Goal: Task Accomplishment & Management: Manage account settings

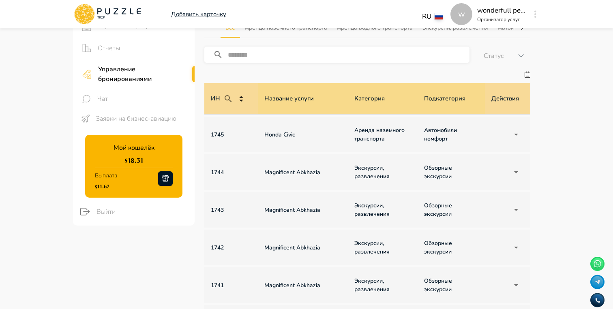
scroll to position [99, 0]
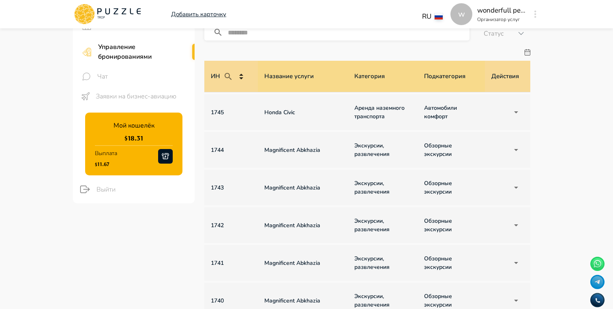
drag, startPoint x: 322, startPoint y: 154, endPoint x: 257, endPoint y: 148, distance: 65.9
copy tr "Magnificent Abkhazia"
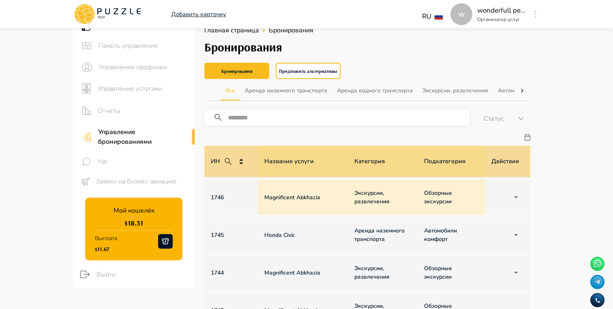
scroll to position [0, 0]
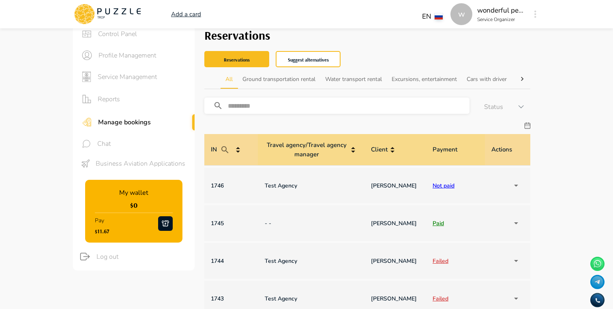
scroll to position [0, 568]
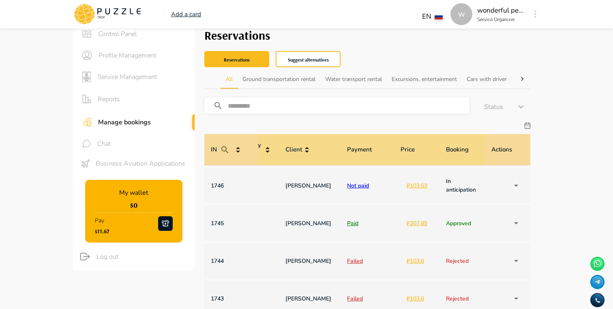
click at [442, 51] on li "en" at bounding box center [436, 47] width 34 height 13
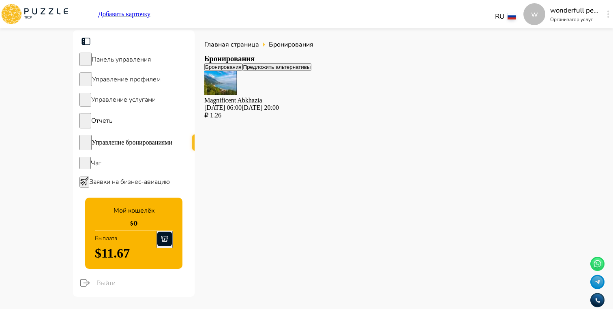
click at [292, 111] on div "Magnificent Abkhazia 09.09.2025 06:00-09.09.2025 20:00" at bounding box center [367, 104] width 326 height 15
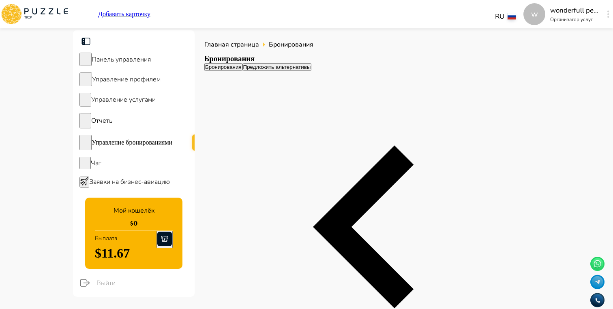
scroll to position [0, 579]
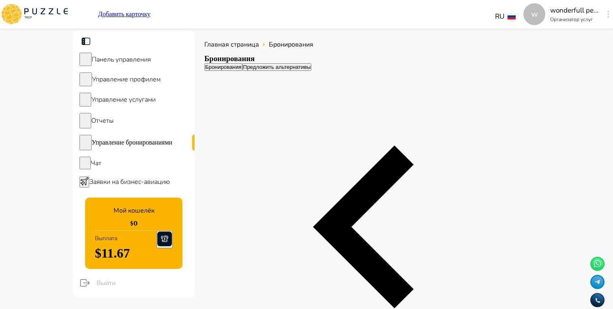
type input "**********"
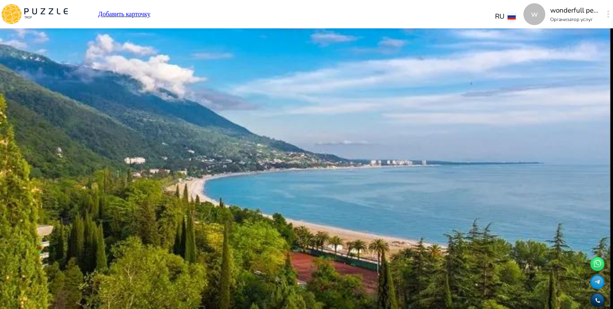
click at [223, 48] on icon "button" at bounding box center [224, 52] width 10 height 10
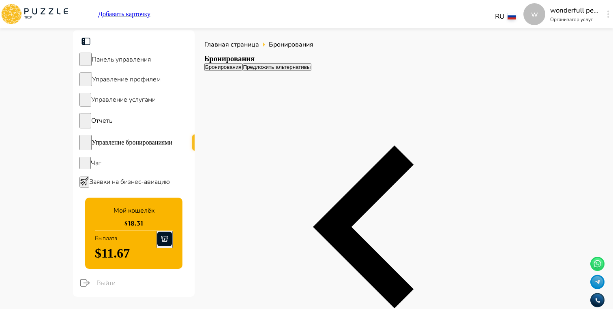
drag, startPoint x: 318, startPoint y: 214, endPoint x: 262, endPoint y: 211, distance: 56.9
copy p "Magnificent Abkhazi"
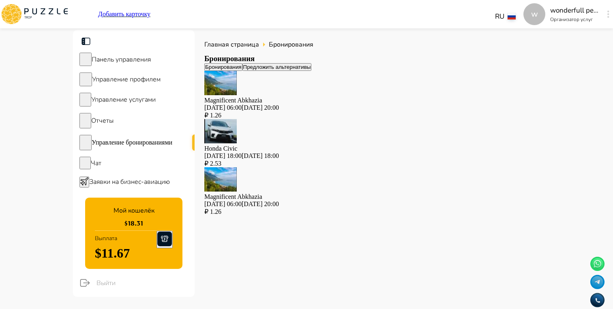
click at [343, 115] on div "Magnificent Abkhazia 05.09.2025 06:00-05.09.2025 20:00 ₽ 1.26" at bounding box center [367, 95] width 326 height 48
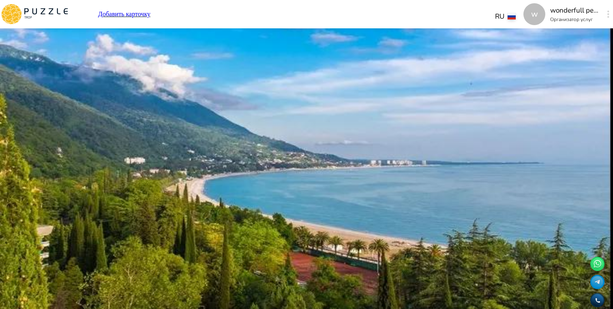
click at [385, 20] on div "RU **" at bounding box center [339, 13] width 370 height 19
click at [134, 96] on div "Управление услугами" at bounding box center [134, 100] width 122 height 20
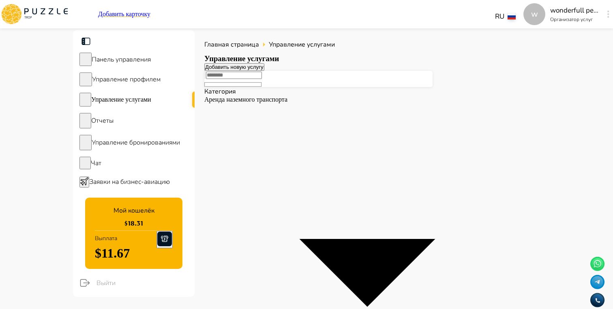
type input "********"
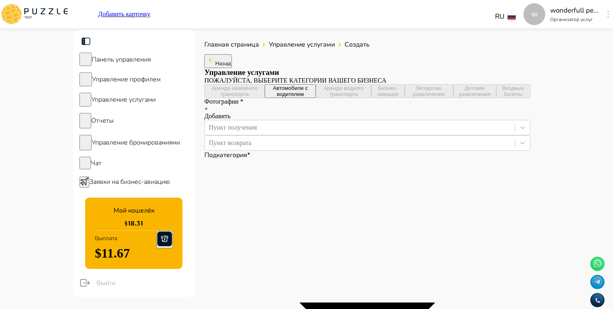
type textarea "*"
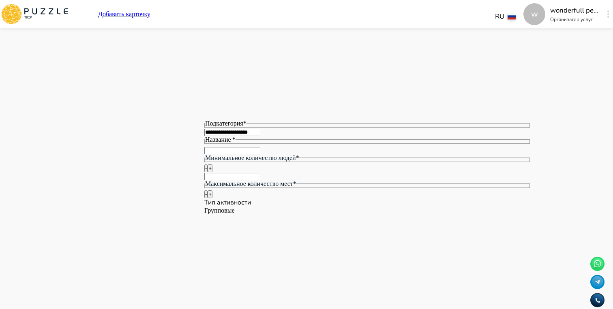
scroll to position [1093, 0]
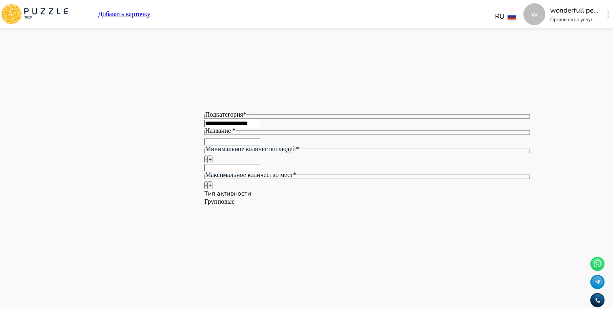
type textarea "*"
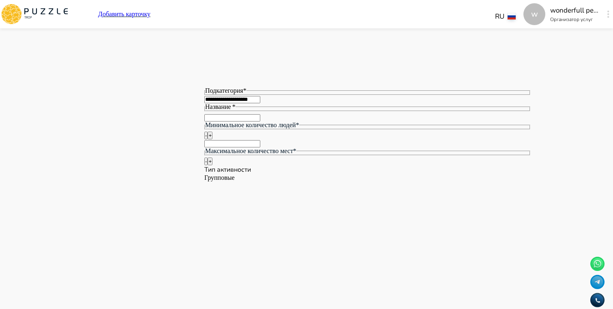
scroll to position [0, 17]
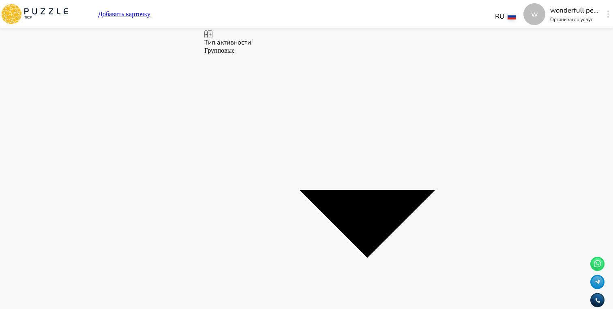
type textarea "*"
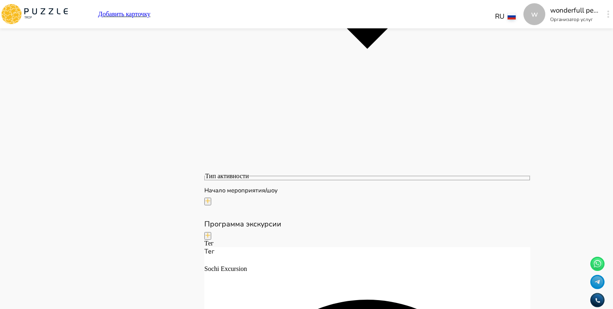
type textarea "*"
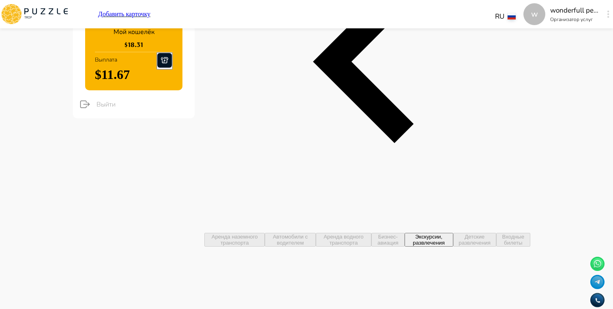
scroll to position [0, 0]
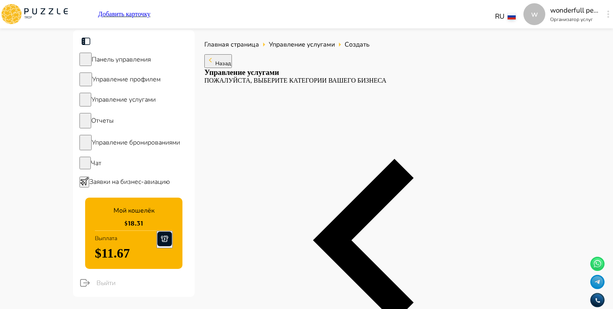
click at [222, 67] on span "Назад" at bounding box center [223, 63] width 16 height 7
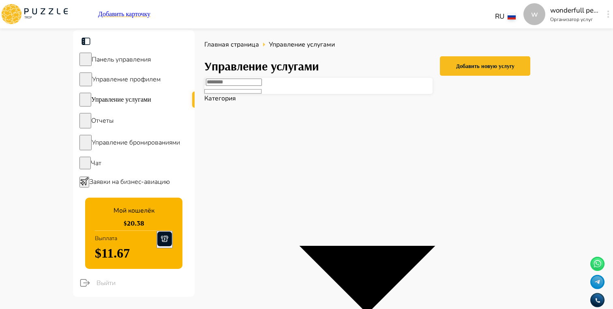
click at [146, 147] on span "Управление бронированиями" at bounding box center [136, 142] width 88 height 9
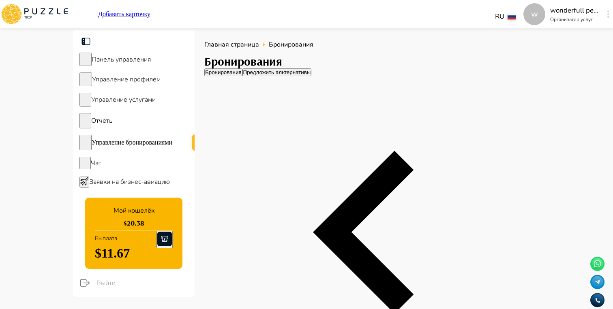
scroll to position [0, 579]
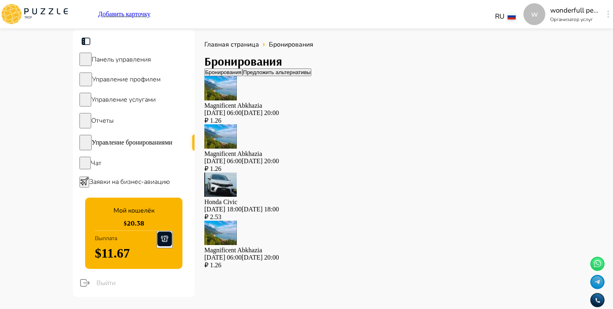
click at [300, 109] on p "Magnificent Abkhazia" at bounding box center [367, 105] width 326 height 7
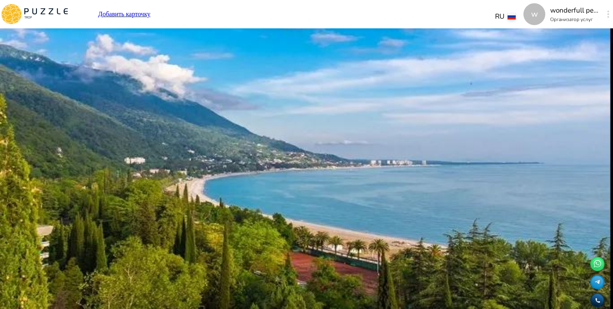
click at [448, 164] on div "1 Минимальное количество людей* 20 Максимальное количество мест 14 часов Группо…" at bounding box center [367, 160] width 326 height 75
click at [489, 272] on div "**********" at bounding box center [367, 168] width 326 height 208
click at [228, 270] on button "Выбрать" at bounding box center [216, 269] width 24 height 8
click at [254, 249] on input "**********" at bounding box center [367, 257] width 326 height 16
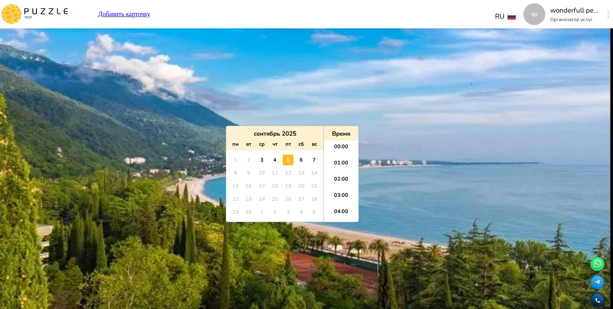
scroll to position [65, 0]
click at [302, 152] on div "сентябрь 2025 пн вт ср чт пт сб вс 1 2 3 4 5 6 7 8 9 10 11 12 13 14 15 16 17 18…" at bounding box center [274, 174] width 97 height 96
click at [298, 168] on div "13" at bounding box center [301, 173] width 11 height 11
click at [301, 162] on div "6" at bounding box center [301, 159] width 11 height 11
type input "**********"
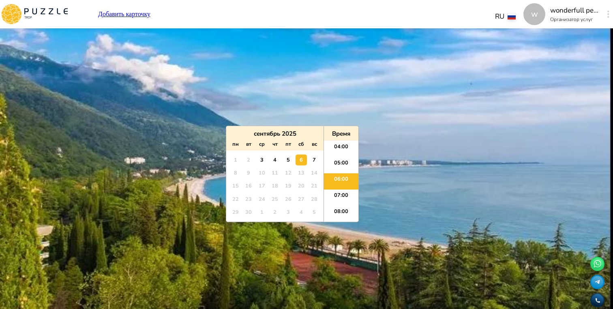
click at [550, 178] on main "**********" at bounding box center [306, 260] width 613 height 461
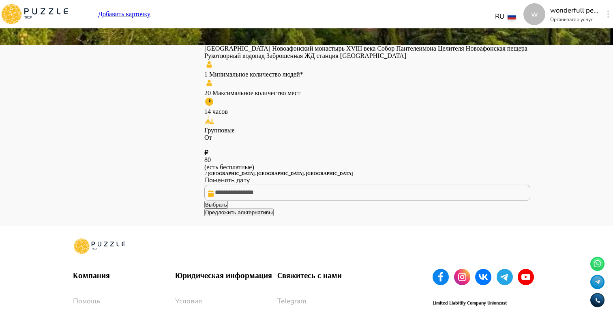
scroll to position [268, 0]
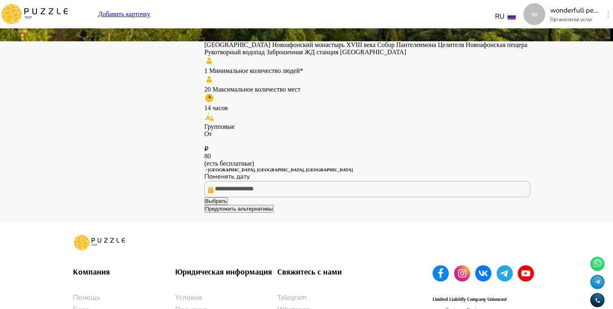
click at [274, 213] on button "Предложить альтернативы" at bounding box center [238, 209] width 69 height 8
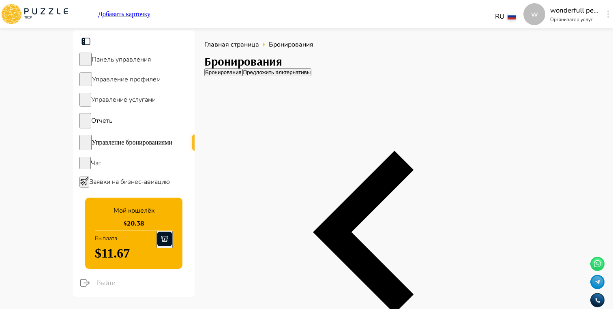
scroll to position [0, 579]
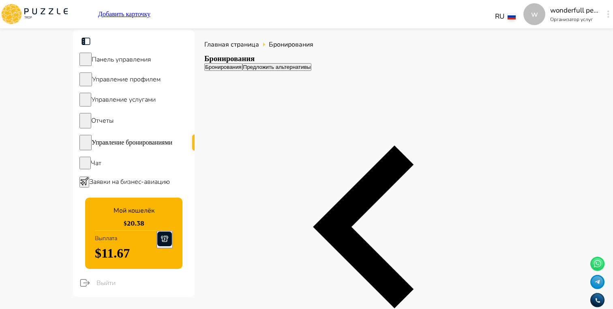
click at [312, 71] on button "Предложить альтернативы" at bounding box center [276, 67] width 69 height 8
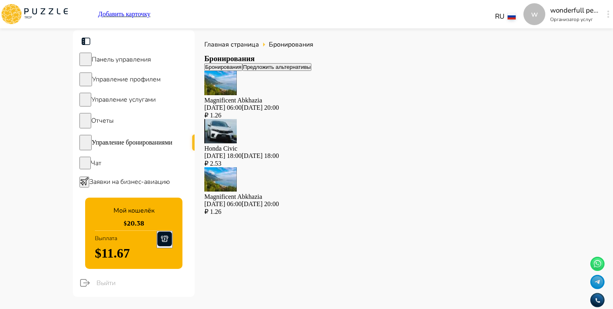
click at [242, 71] on button "Бронирования" at bounding box center [223, 67] width 38 height 8
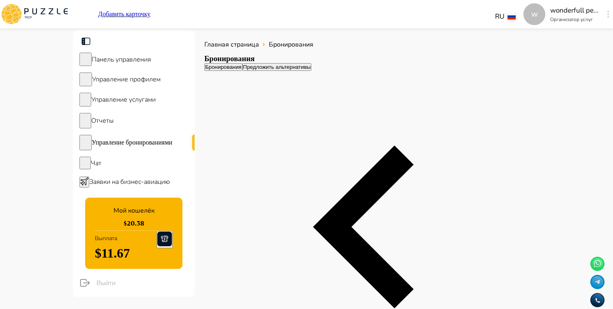
scroll to position [0, 579]
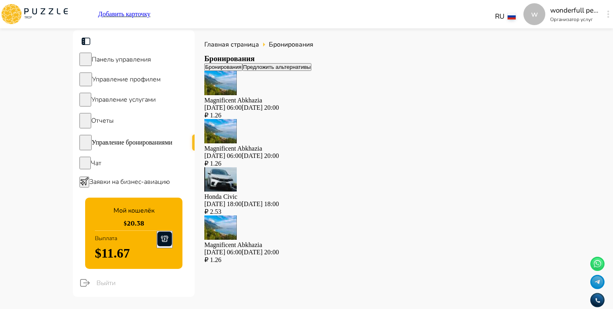
click at [335, 105] on div "Magnificent Abkhazia [DATE] 06:00[DATE] 20:00 ₽ 1.26" at bounding box center [367, 95] width 326 height 48
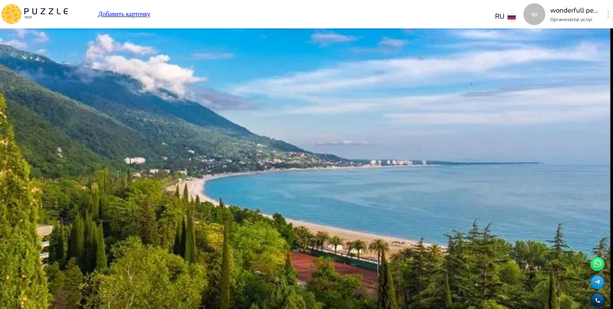
click at [228, 265] on button "Выбрать" at bounding box center [216, 269] width 24 height 8
click at [259, 249] on input "**********" at bounding box center [367, 257] width 326 height 16
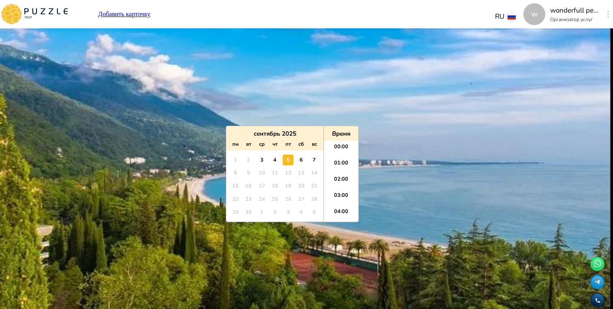
scroll to position [65, 0]
click at [300, 161] on div "6" at bounding box center [301, 159] width 11 height 11
type input "**********"
click at [561, 178] on main "**********" at bounding box center [306, 260] width 613 height 461
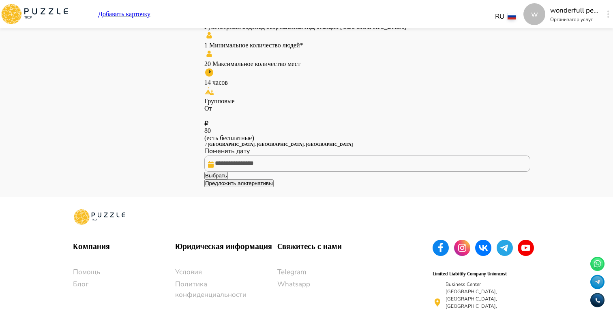
scroll to position [302, 0]
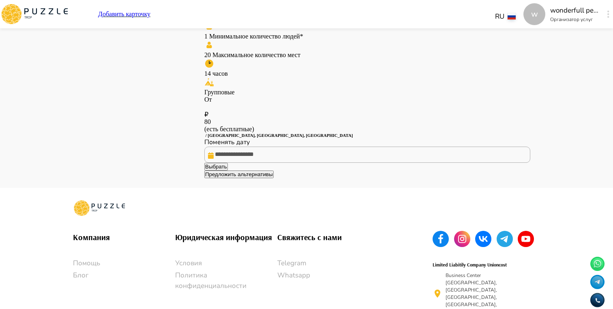
click at [274, 178] on button "Предложить альтернативы" at bounding box center [238, 175] width 69 height 8
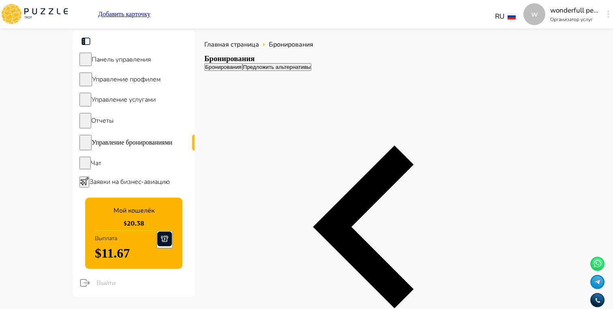
click at [139, 103] on span "Управление услугами" at bounding box center [123, 99] width 64 height 9
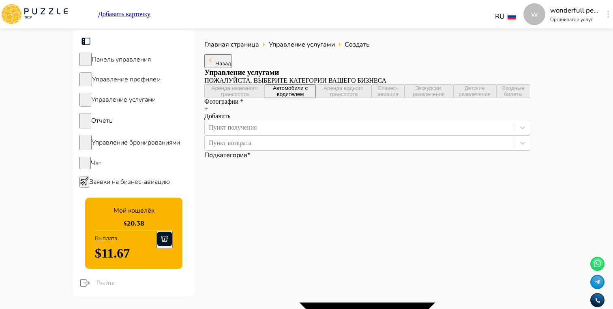
type textarea "*"
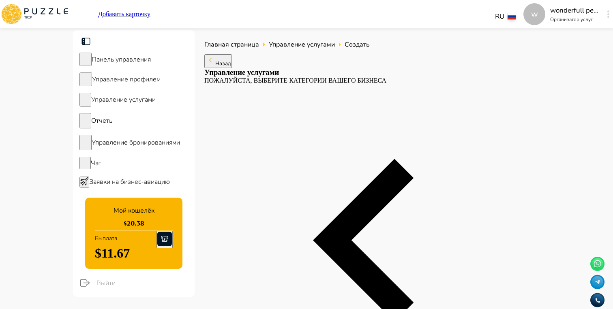
type textarea "*"
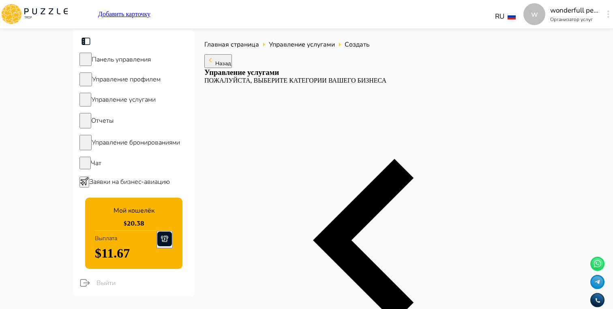
type textarea "*"
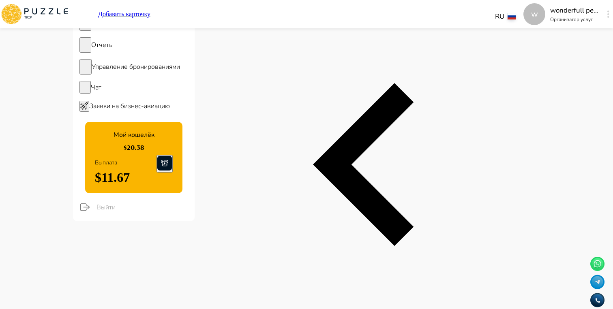
scroll to position [0, 0]
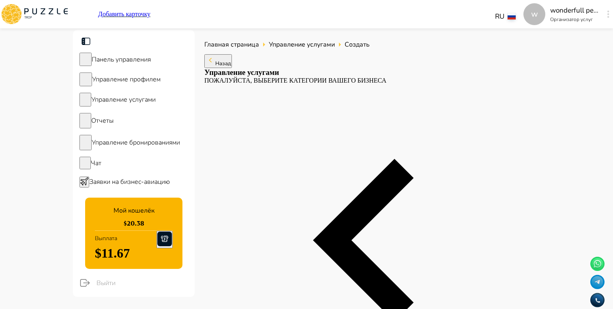
click at [154, 144] on span "Управление бронированиями" at bounding box center [136, 142] width 88 height 9
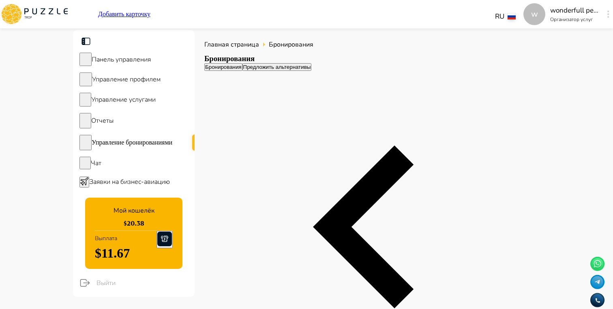
scroll to position [0, 579]
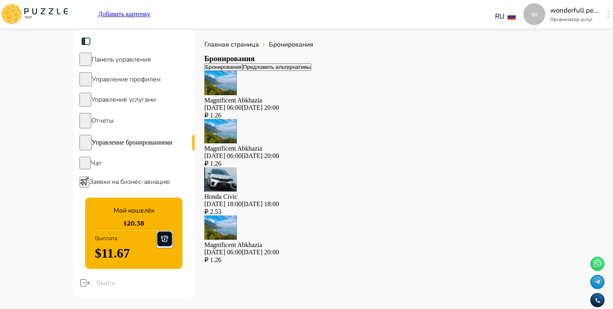
click at [286, 111] on p "[DATE] 06:00[DATE] 20:00" at bounding box center [367, 107] width 326 height 7
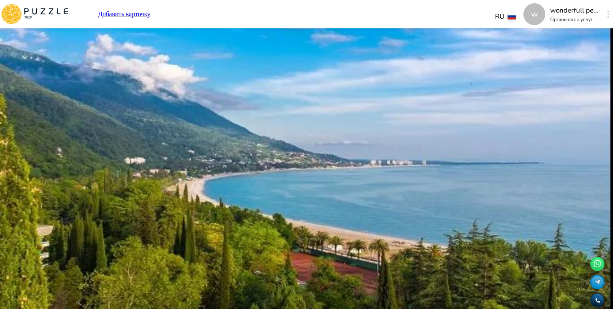
click at [228, 266] on button "Выбрать" at bounding box center [216, 269] width 24 height 8
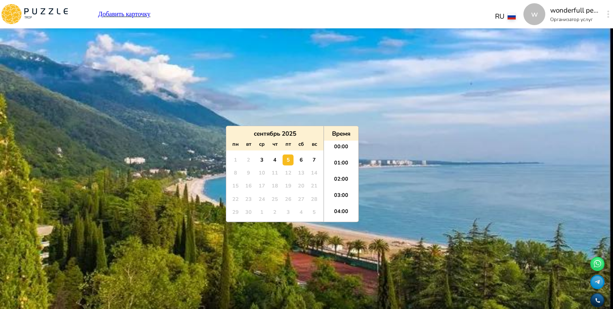
click at [247, 249] on input "**********" at bounding box center [367, 257] width 326 height 16
click at [298, 163] on div "6" at bounding box center [301, 159] width 11 height 11
type input "**********"
click at [342, 181] on li "06:00" at bounding box center [341, 182] width 34 height 16
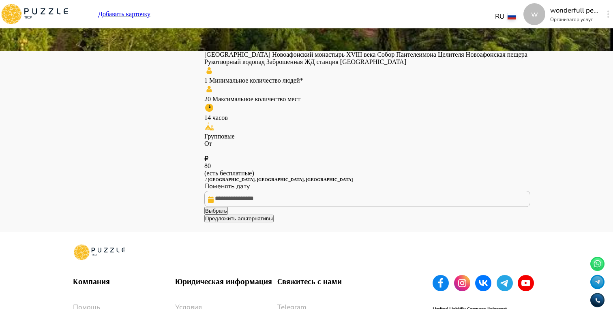
scroll to position [268, 0]
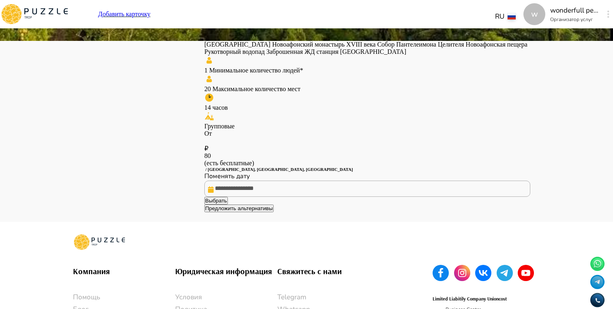
click at [471, 212] on div "**********" at bounding box center [367, 4] width 326 height 416
click at [274, 212] on button "Предложить альтернативы" at bounding box center [238, 209] width 69 height 8
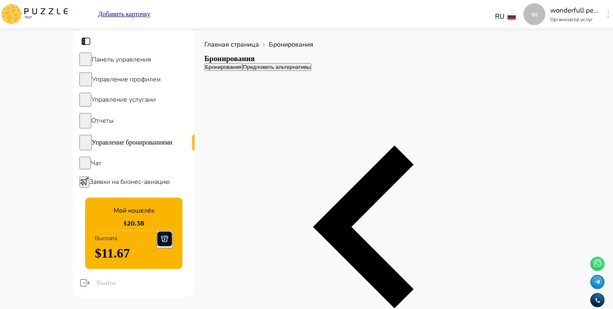
scroll to position [0, 579]
click at [135, 96] on div "Управление услугами" at bounding box center [134, 100] width 122 height 20
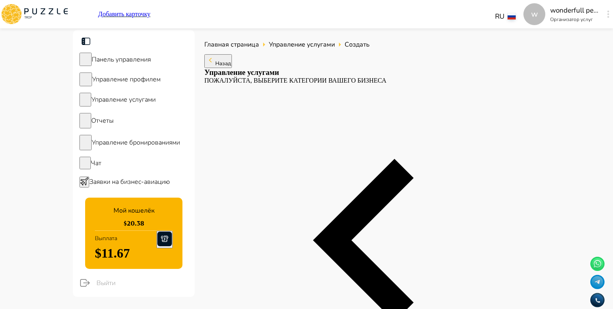
type textarea "*"
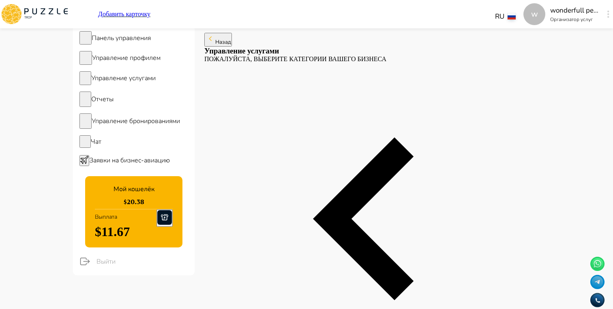
type textarea "*"
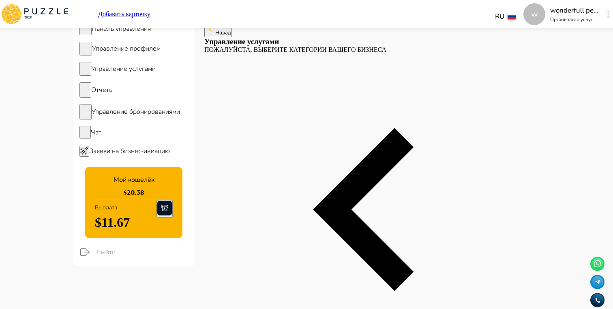
scroll to position [32, 0]
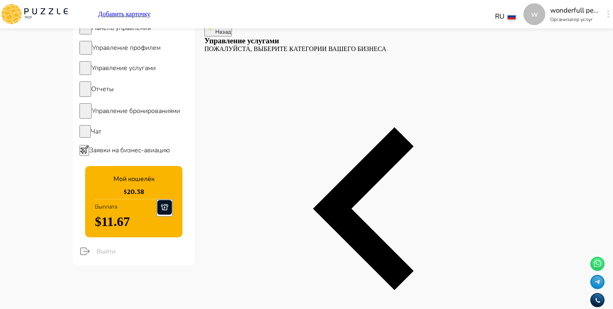
type textarea "*"
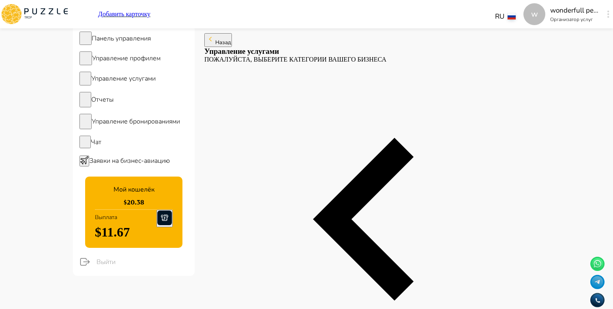
scroll to position [0, 0]
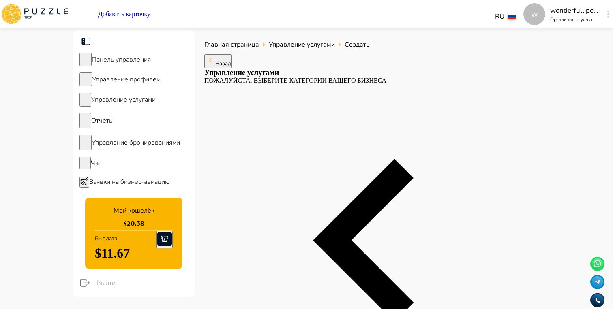
click at [129, 153] on div "Управление бронированиями" at bounding box center [134, 143] width 122 height 22
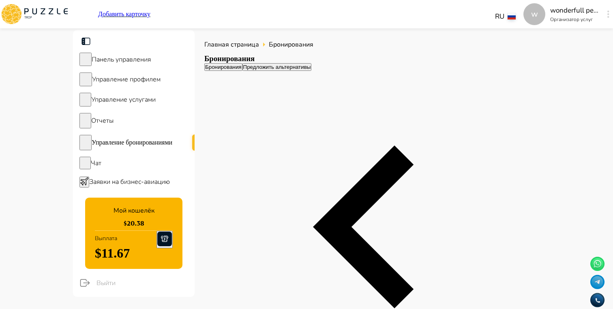
scroll to position [0, 579]
click at [150, 102] on span "Управление услугами" at bounding box center [123, 99] width 64 height 9
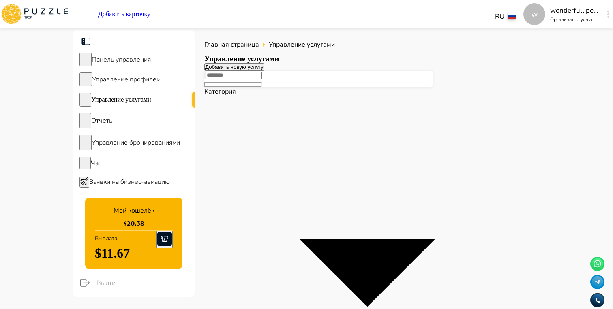
click at [604, 14] on div "w" at bounding box center [608, 14] width 9 height 15
click at [150, 144] on span "Управление бронированиями" at bounding box center [136, 142] width 88 height 9
